Goal: Task Accomplishment & Management: Use online tool/utility

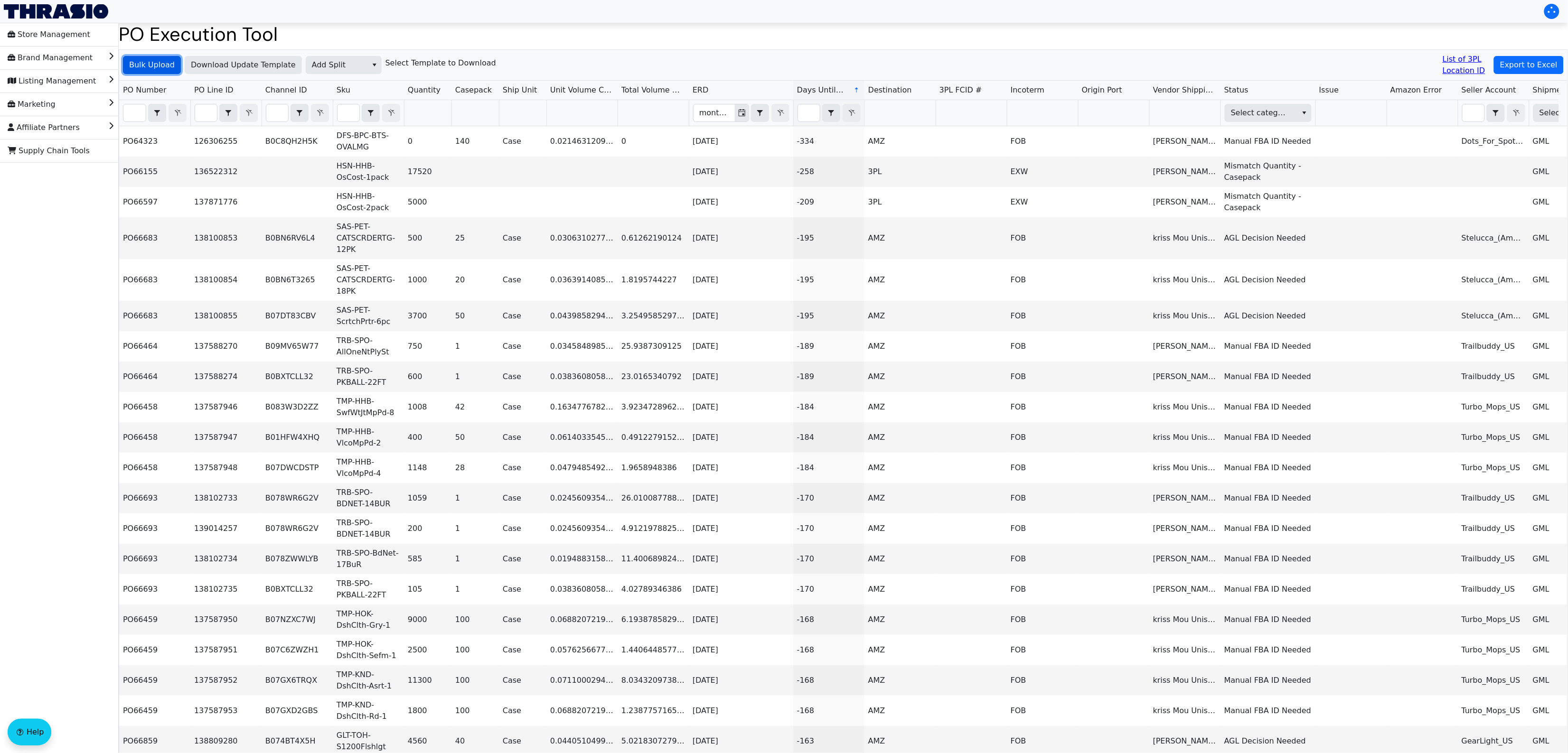
click at [164, 64] on span "Bulk Upload" at bounding box center [152, 65] width 46 height 11
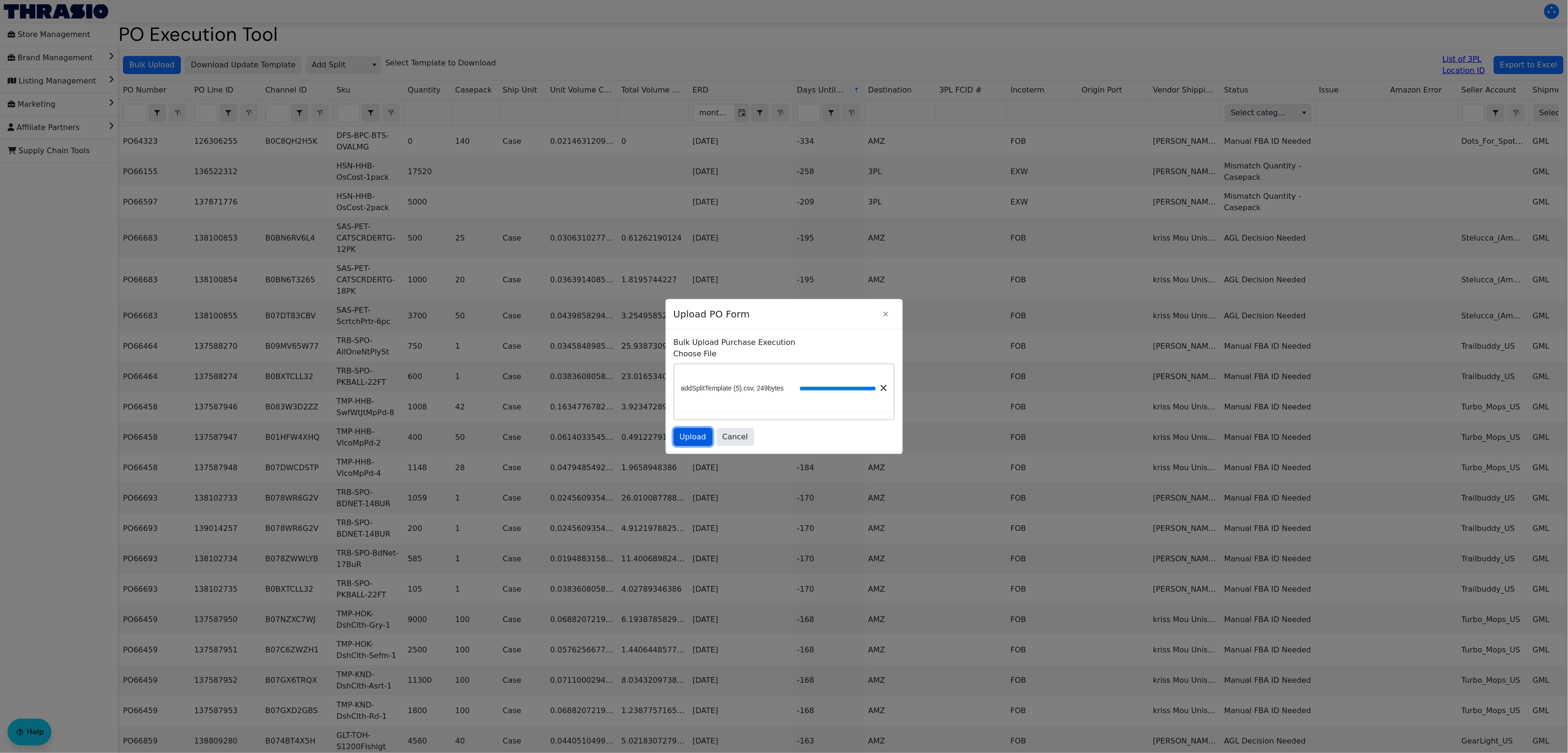
click at [699, 440] on span "Upload" at bounding box center [693, 437] width 26 height 11
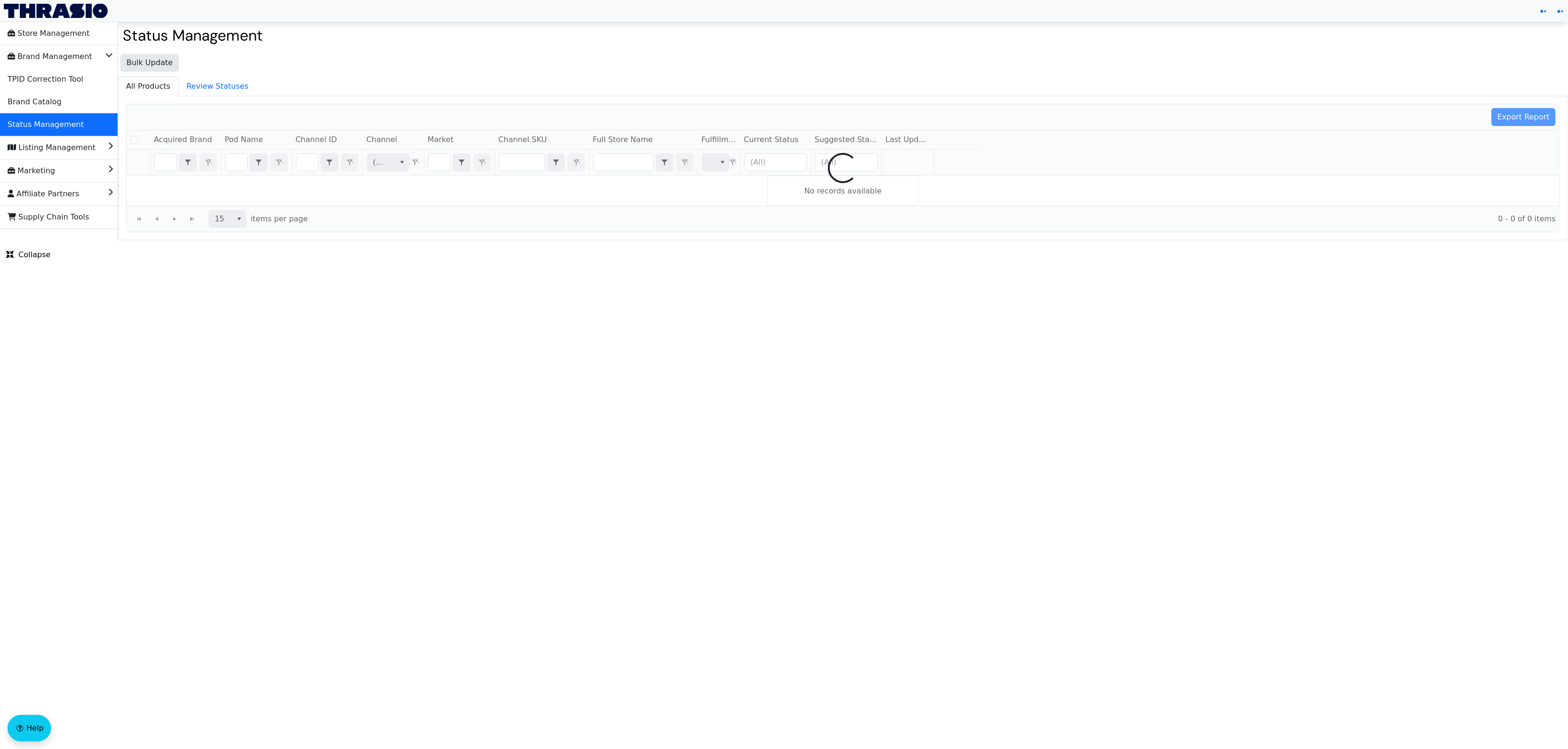
checkbox input "false"
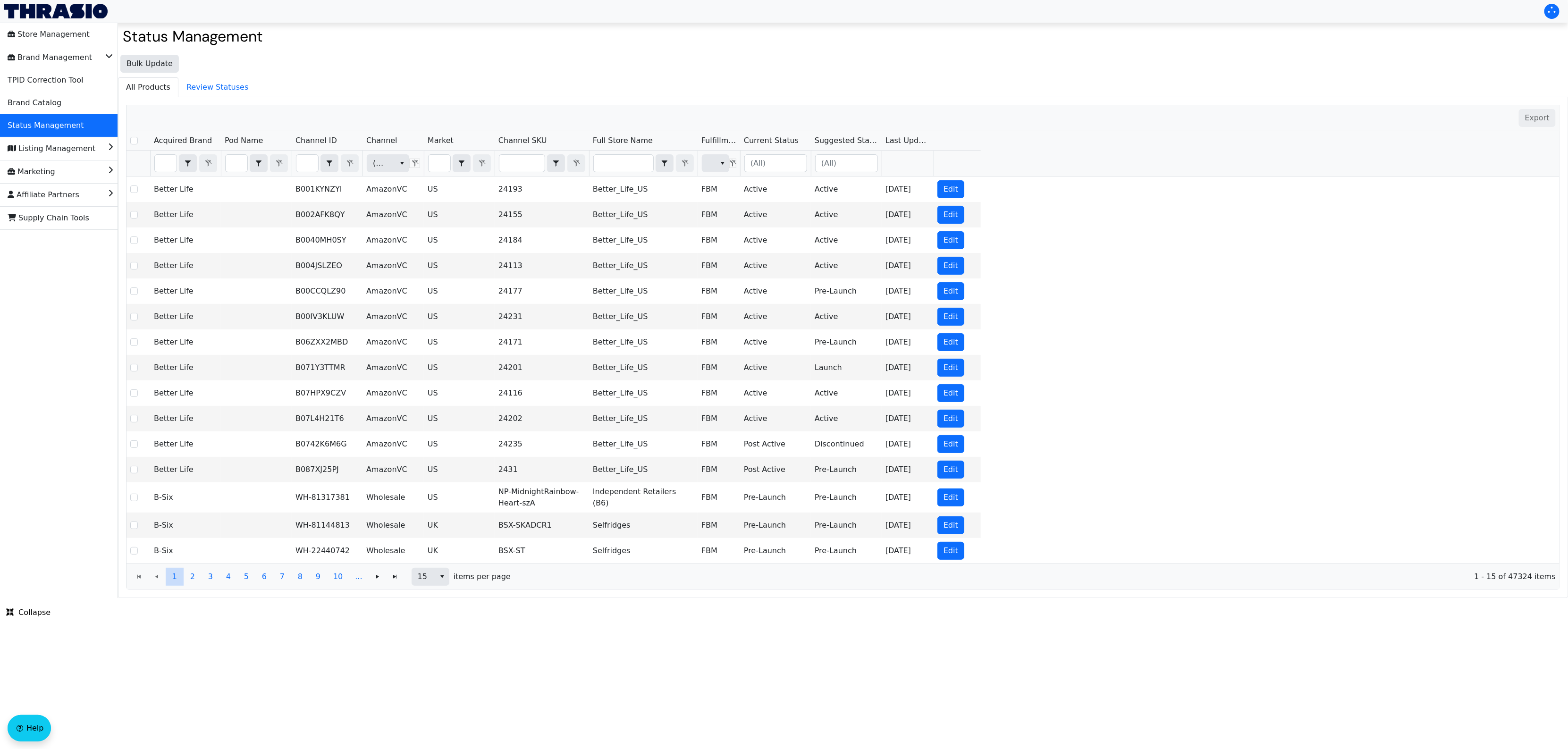
click at [1153, 358] on div "Better Life B001KYNZYI AmazonVC US 24193 Better_Life_US FBM Active Active 2024-…" at bounding box center [843, 370] width 1433 height 387
click at [305, 170] on input "Filter" at bounding box center [307, 163] width 22 height 17
type input "B084KK5P7G"
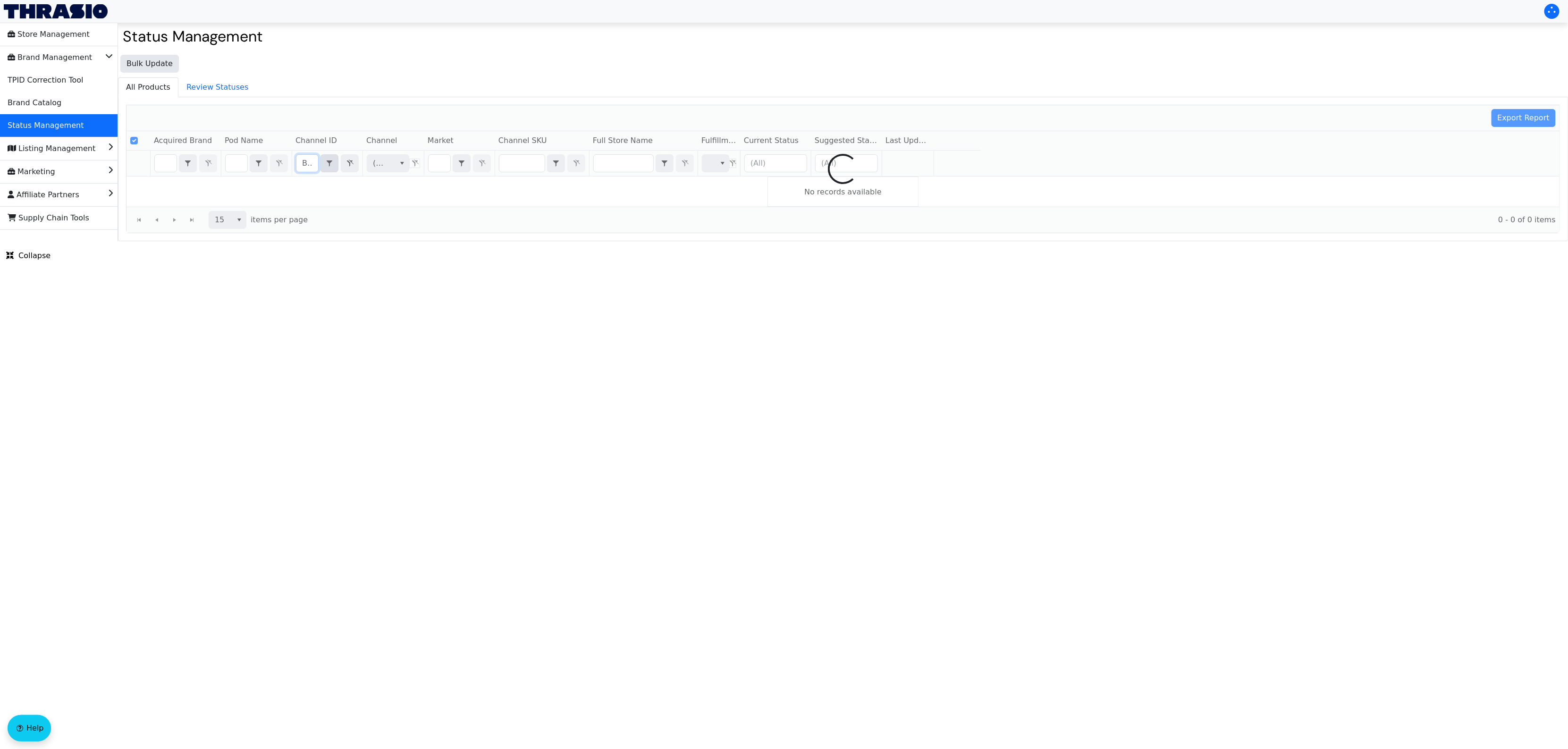
scroll to position [0, 37]
checkbox input "false"
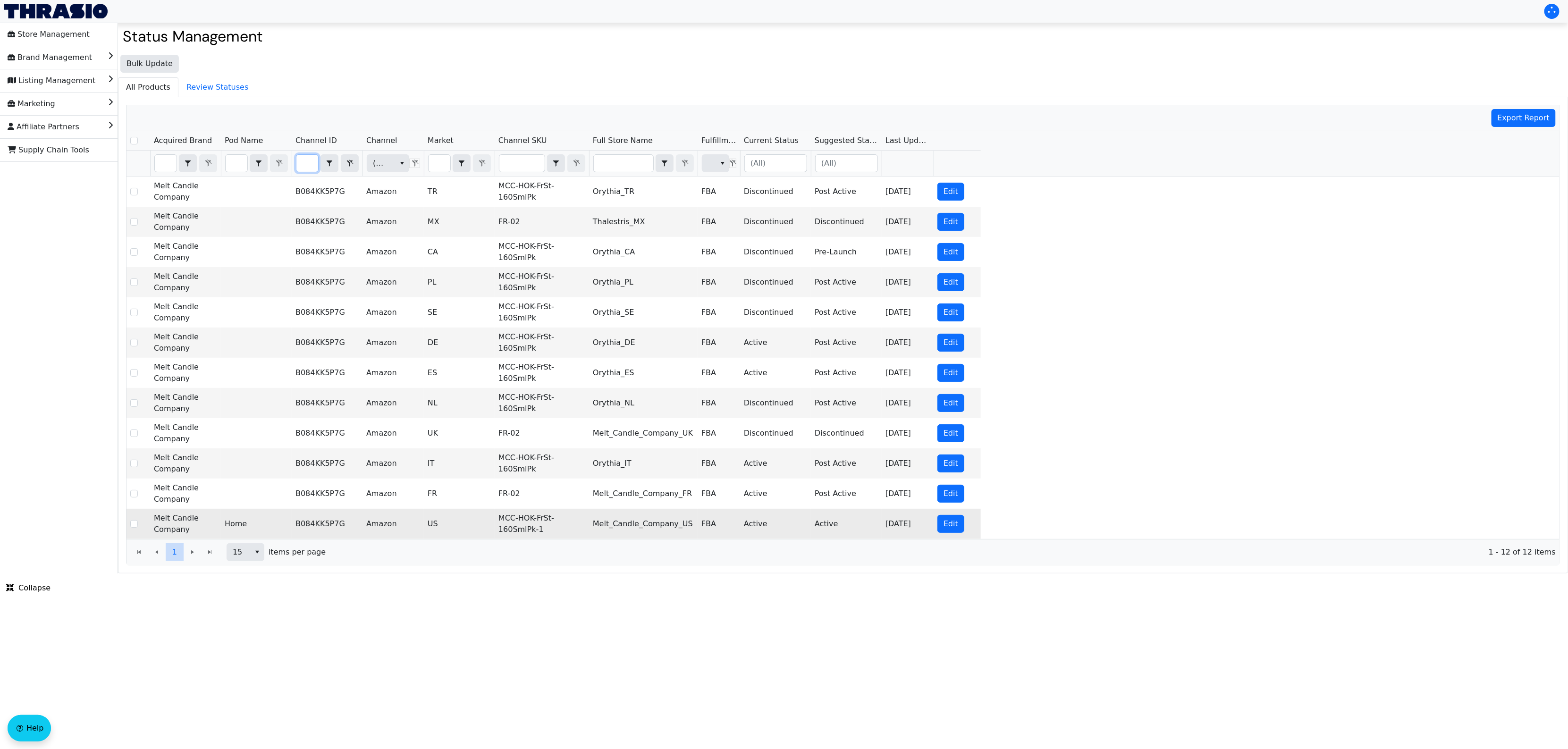
type input "B084KK5P7G"
click at [518, 525] on td "MCC-HOK-FrSt-160SmlPk-1" at bounding box center [541, 524] width 94 height 30
click at [519, 524] on td "MCC-HOK-FrSt-160SmlPk-1" at bounding box center [541, 524] width 94 height 30
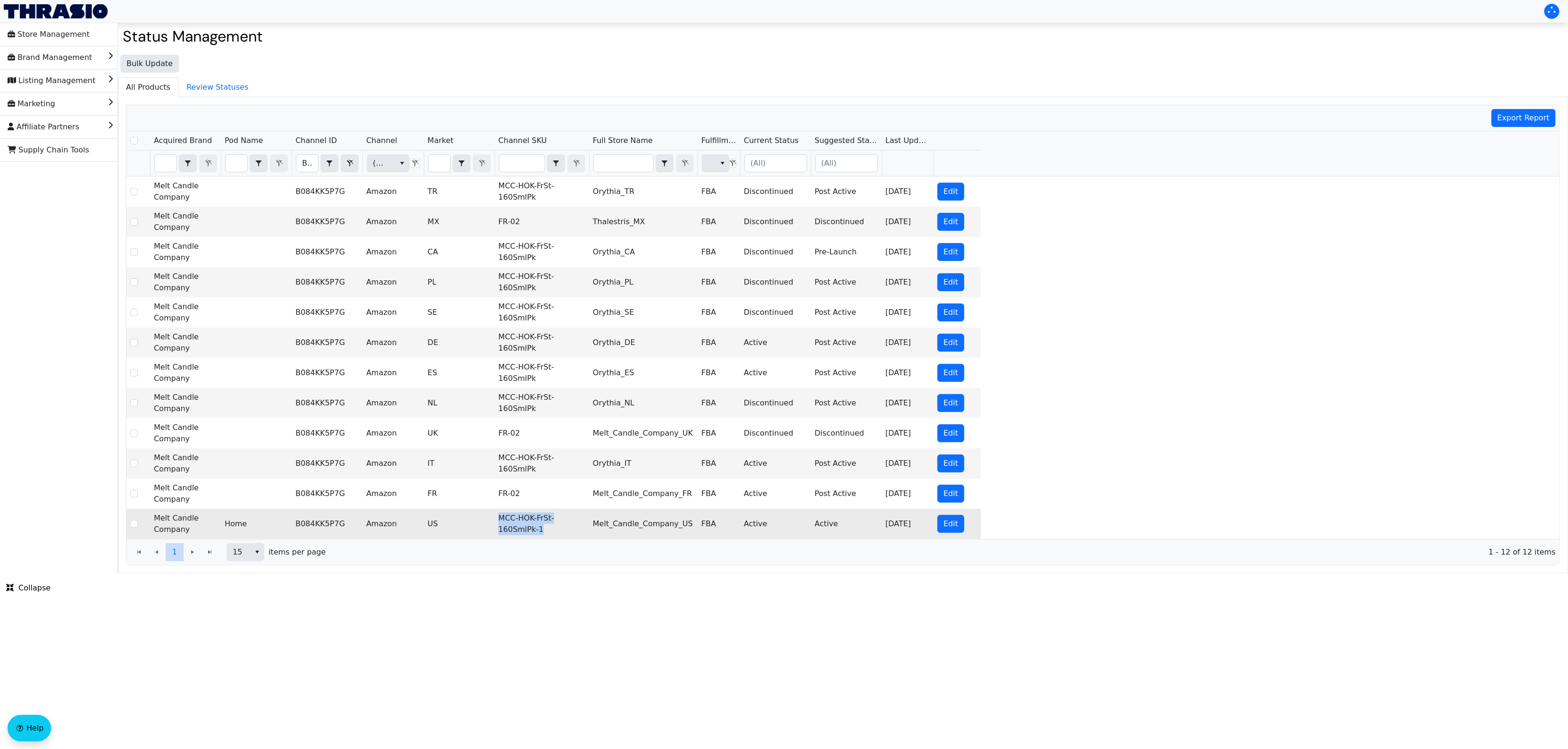
copy td "MCC-HOK-FrSt-160SmlPk-1"
click at [1218, 183] on div "Melt Candle Company B084KK5P7G Amazon TR MCC-HOK-FrSt-160SmlPk Orythia_TR FBA D…" at bounding box center [843, 358] width 1433 height 362
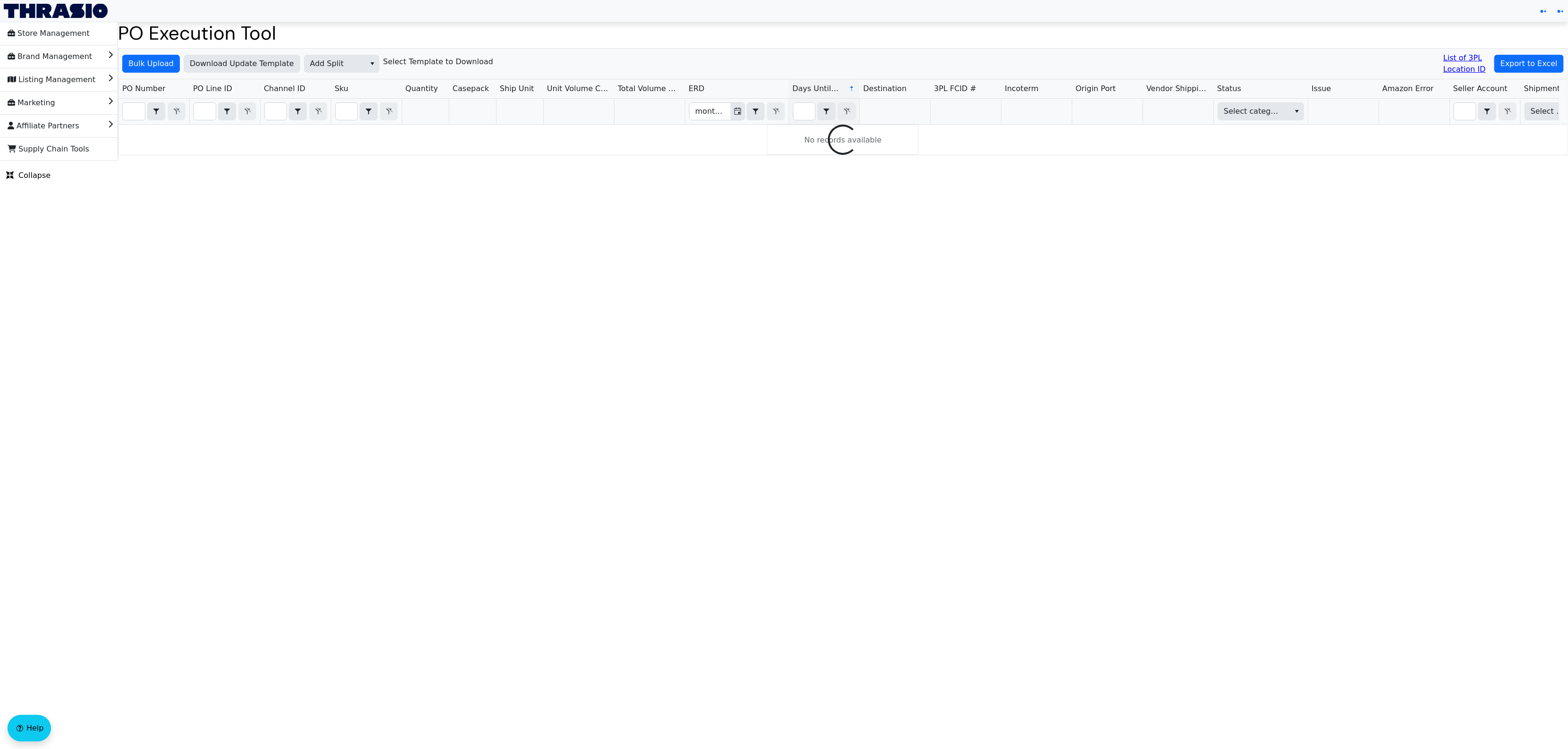
click at [1308, 50] on div "Bulk Upload Download Update Template Add Split Select Template to Download List…" at bounding box center [842, 64] width 1449 height 31
click at [423, 33] on h1 "PO Execution Tool" at bounding box center [843, 33] width 1450 height 23
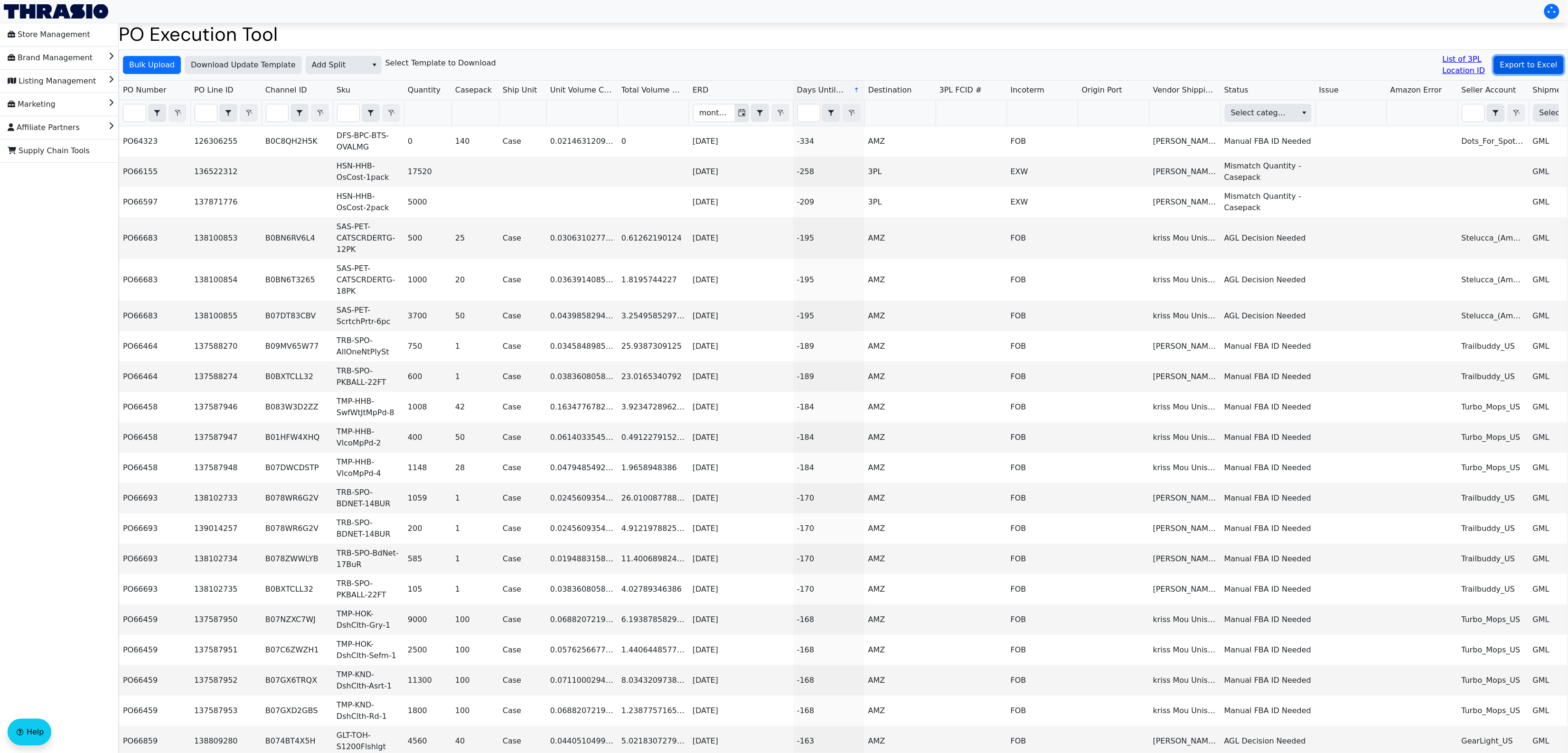
click at [1532, 64] on span "Export to Excel" at bounding box center [1529, 65] width 57 height 11
